Goal: Information Seeking & Learning: Learn about a topic

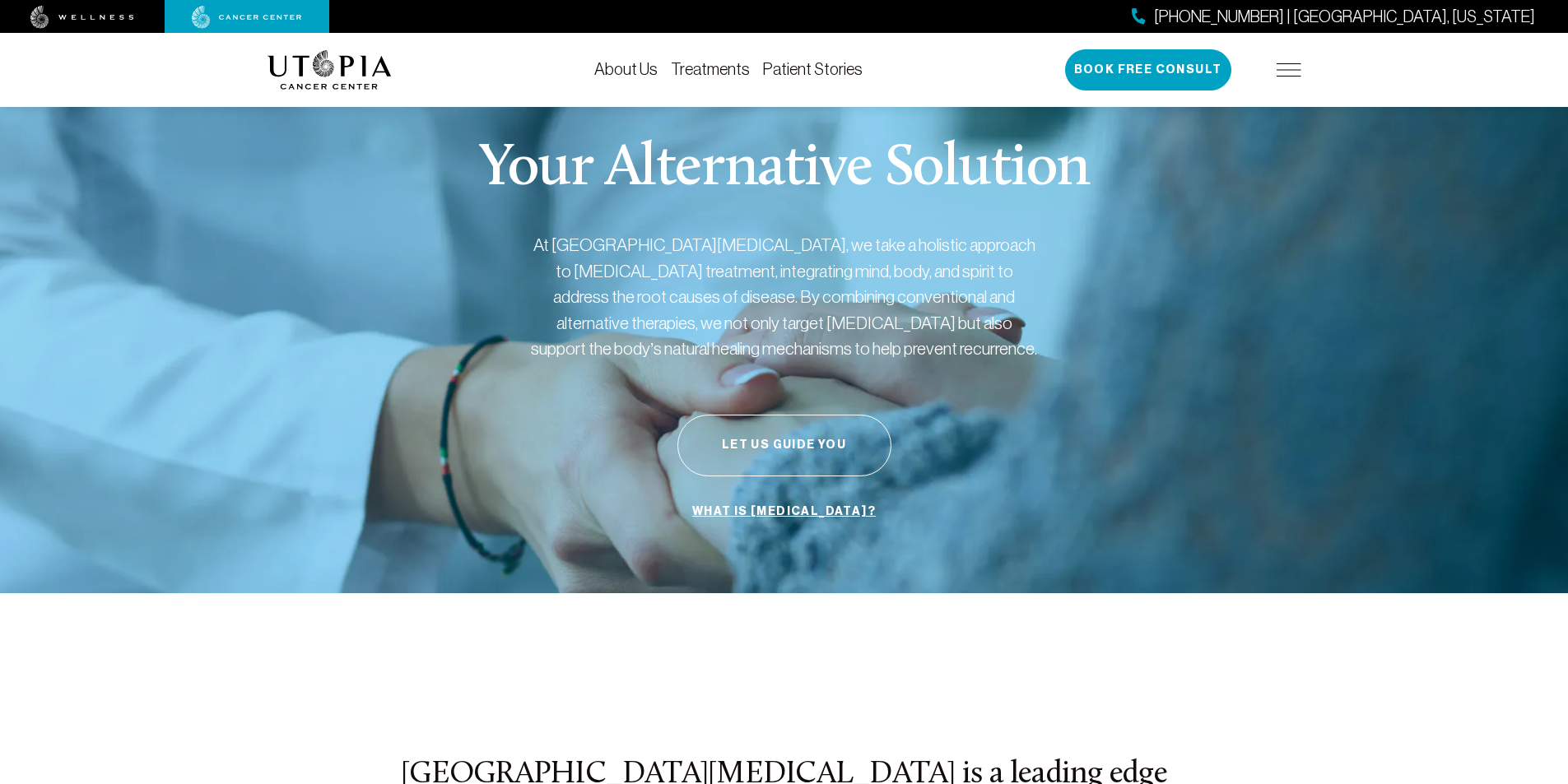
click at [628, 71] on link "About Us" at bounding box center [626, 69] width 64 height 18
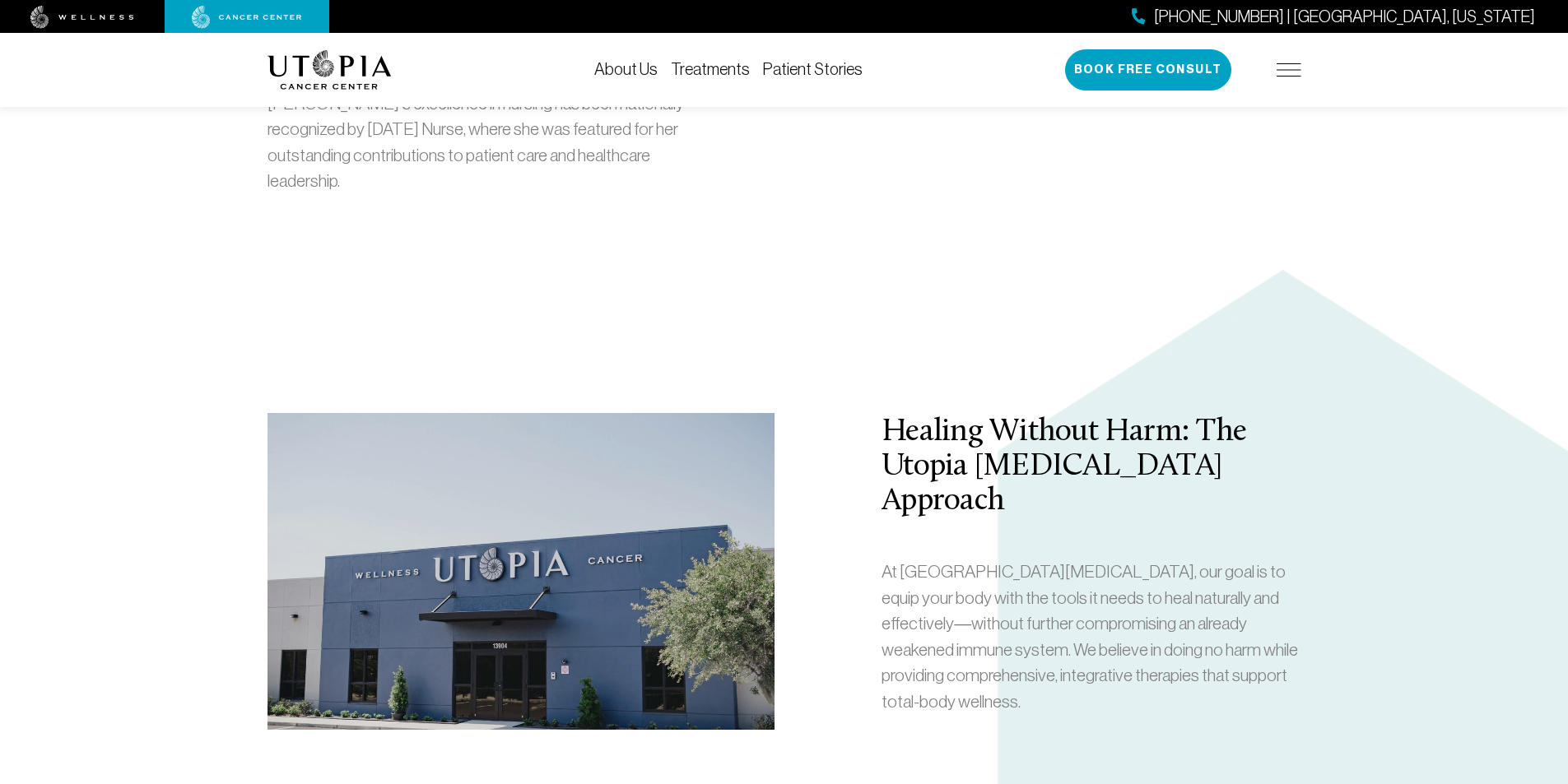
scroll to position [2387, 0]
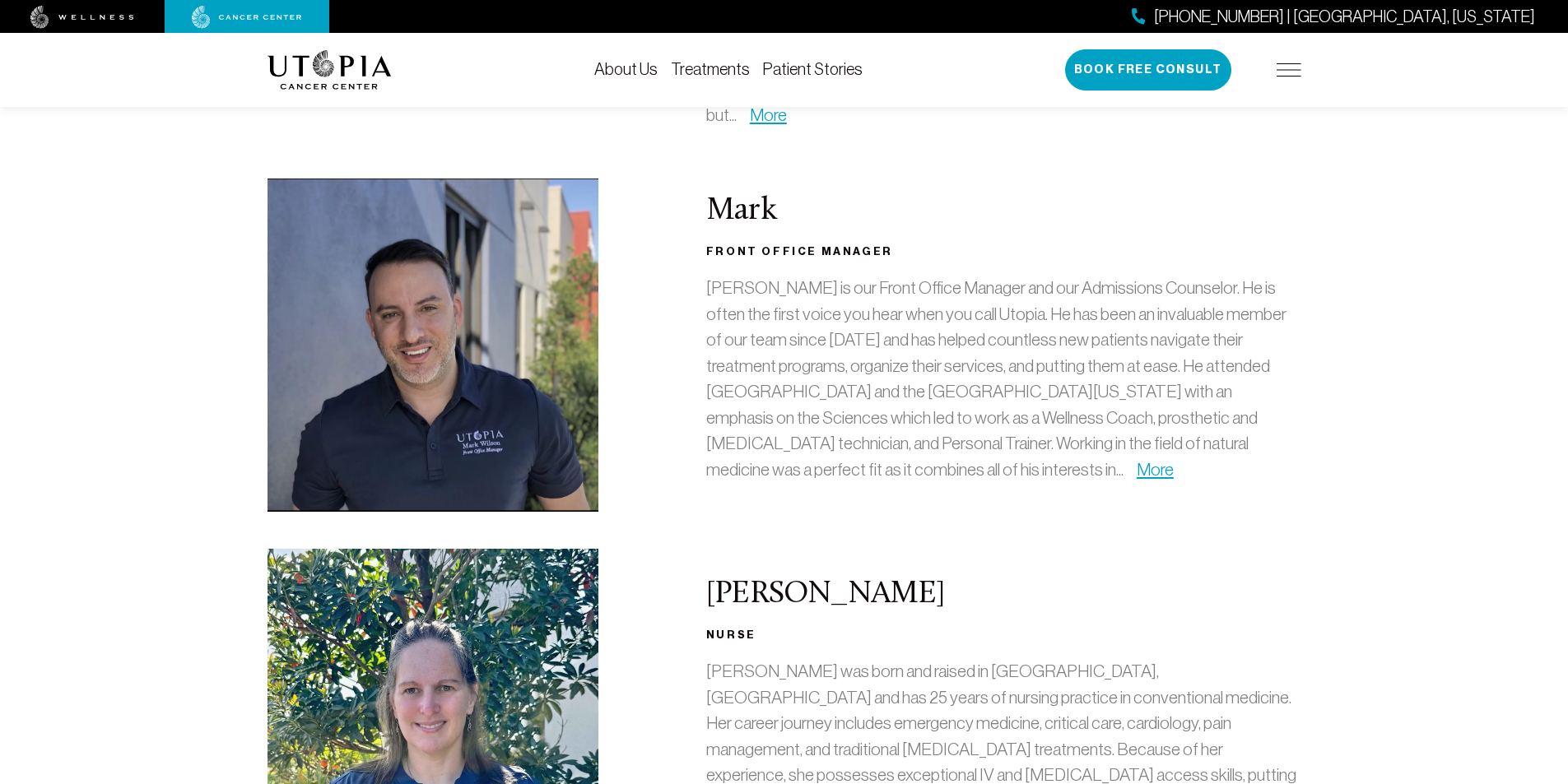
scroll to position [988, 0]
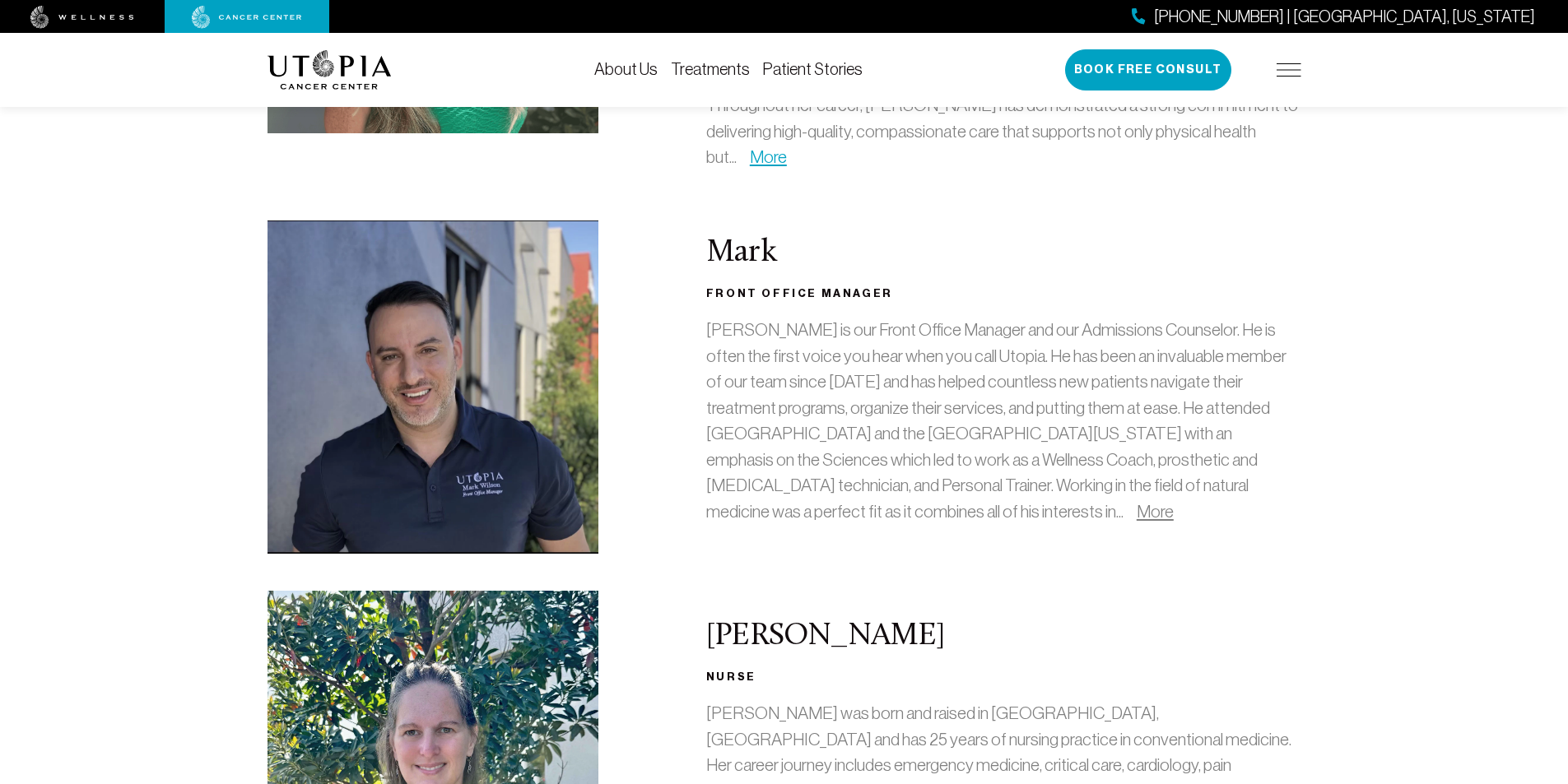
click at [1136, 502] on link "More" at bounding box center [1155, 511] width 37 height 19
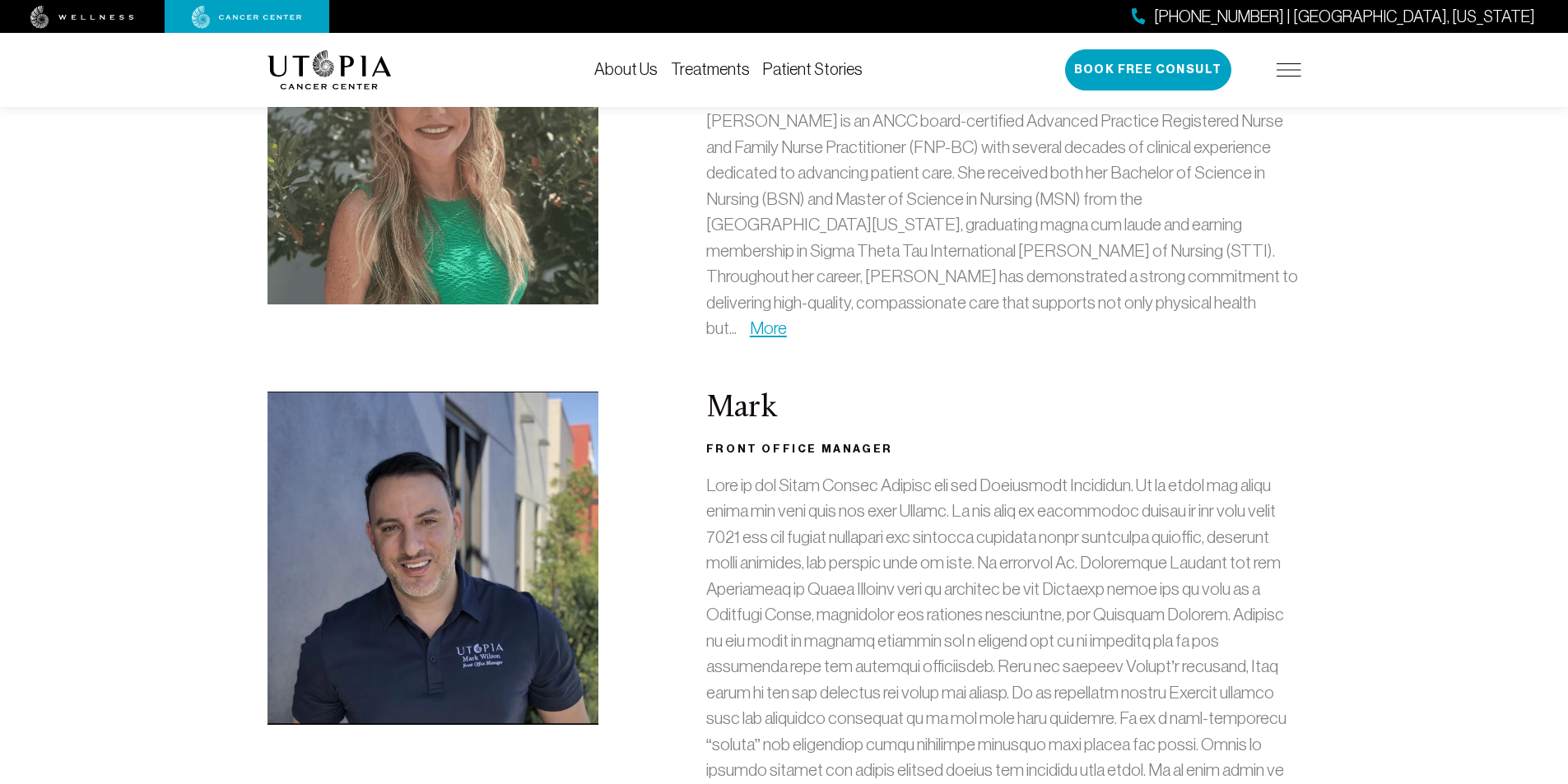
scroll to position [823, 0]
